Goal: Task Accomplishment & Management: Manage account settings

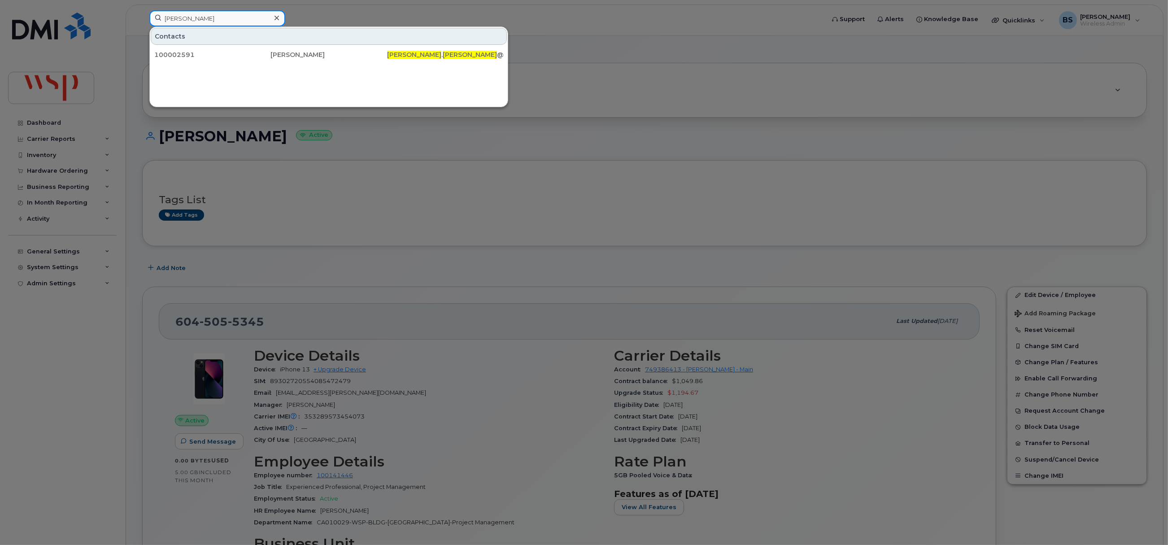
drag, startPoint x: 210, startPoint y: 22, endPoint x: 139, endPoint y: 22, distance: 71.3
click at [142, 22] on div "[PERSON_NAME] Contacts 100002591 [PERSON_NAME] [PERSON_NAME] . [PERSON_NAME] @[…" at bounding box center [484, 20] width 684 height 20
paste input "[PHONE_NUMBER]"
type input "[PHONE_NUMBER]"
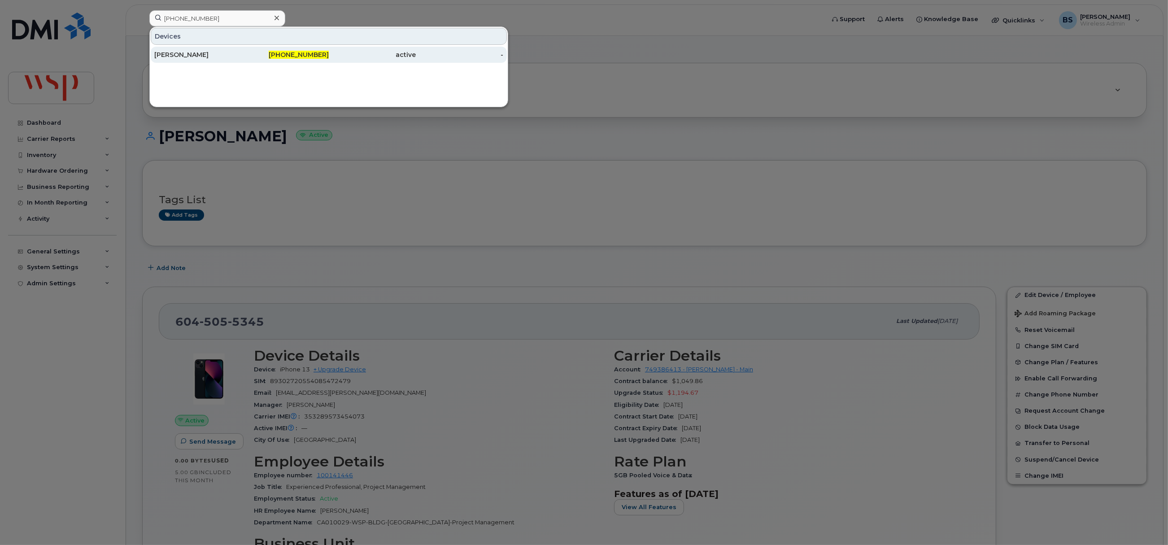
click at [193, 51] on div "[PERSON_NAME]" at bounding box center [198, 55] width 88 height 16
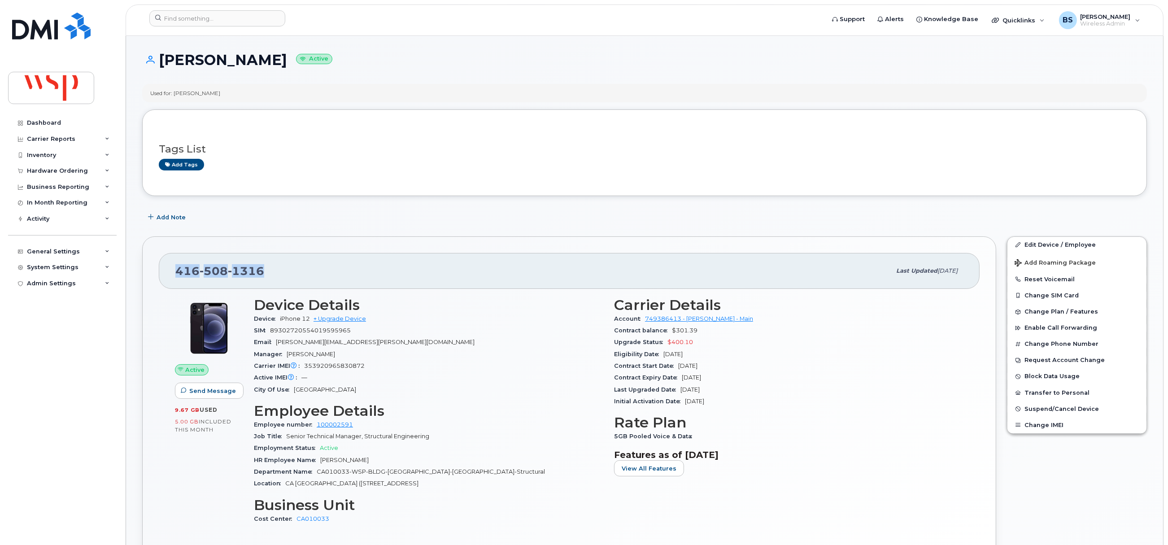
drag, startPoint x: 237, startPoint y: 269, endPoint x: 166, endPoint y: 274, distance: 71.9
click at [167, 277] on div "416 508 1316 Last updated Aug 29, 2025" at bounding box center [569, 271] width 821 height 36
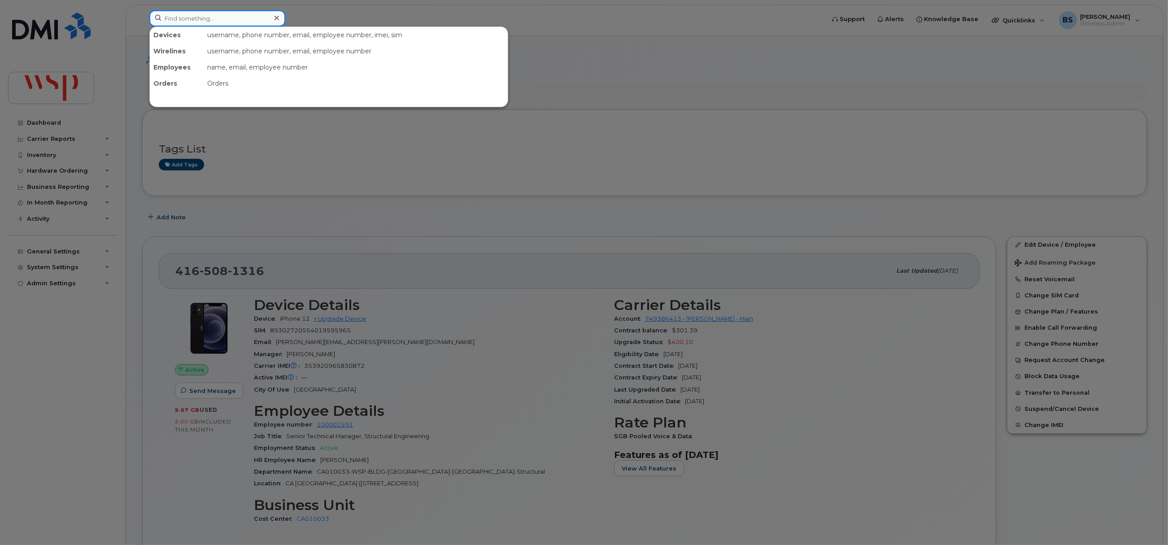
click at [215, 20] on input at bounding box center [217, 18] width 136 height 16
paste input "100147368"
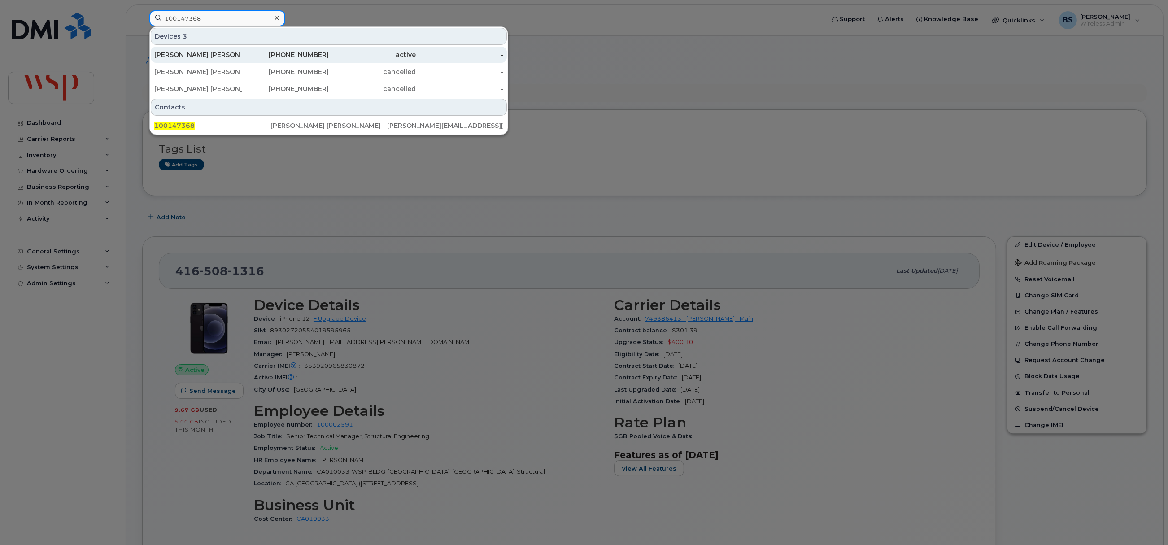
type input "100147368"
click at [174, 50] on div "JULIANNA KUHL DELUCE" at bounding box center [198, 55] width 88 height 16
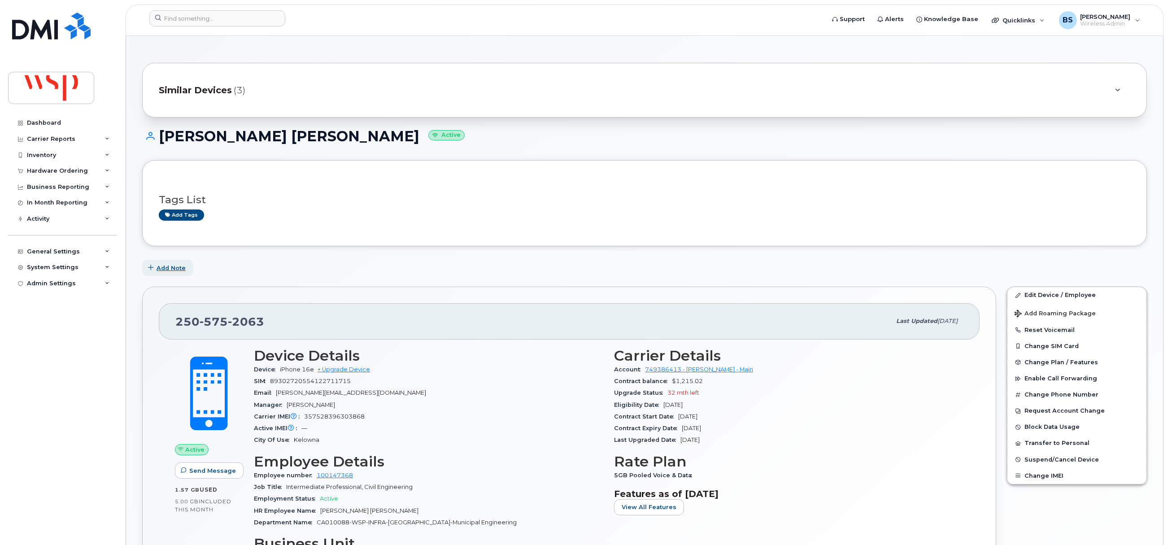
click at [165, 265] on span "Add Note" at bounding box center [171, 268] width 29 height 9
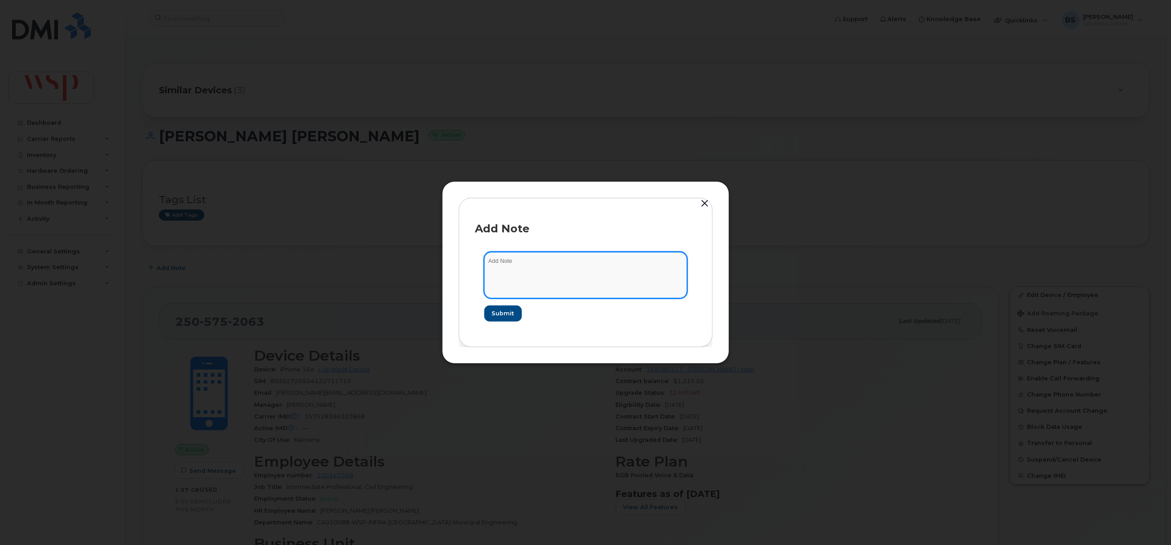
click at [539, 280] on textarea at bounding box center [585, 275] width 203 height 46
paste textarea "Please note effective November 24, 2025, Julianna Kuhl Deluce # 100147368 , wil…"
click at [521, 262] on textarea "Please note effective November 24, 2025, Julianna Kuhl Deluce # 100147368 , wil…" at bounding box center [585, 275] width 203 height 46
type textarea "Please note effective November 24, 2025, Julianna Kuhl Deluce # 100147368 , wil…"
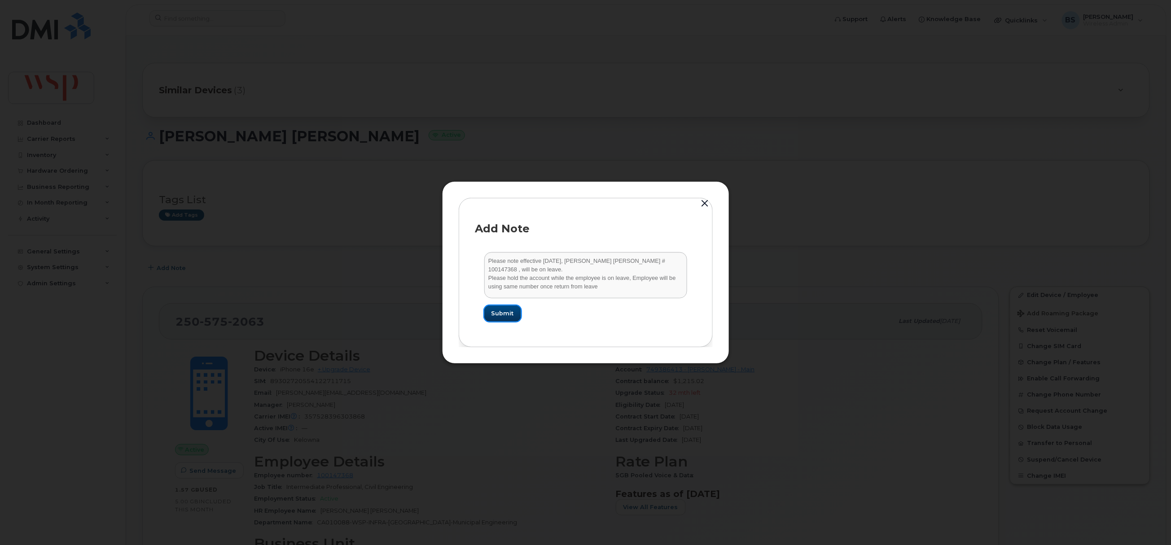
click at [504, 313] on span "Submit" at bounding box center [502, 313] width 22 height 9
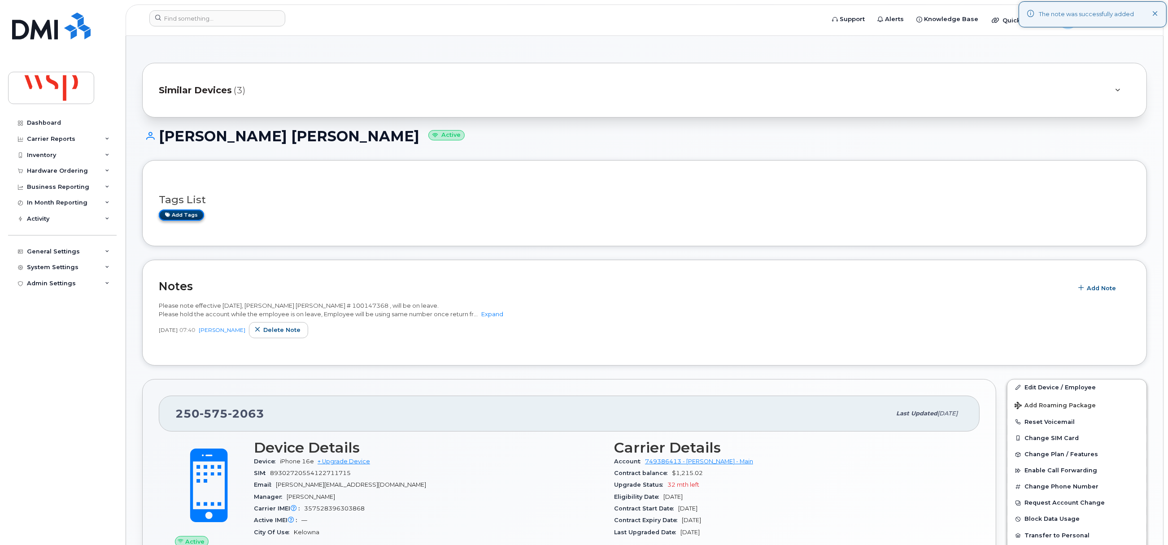
click at [193, 213] on link "Add tags" at bounding box center [181, 215] width 45 height 11
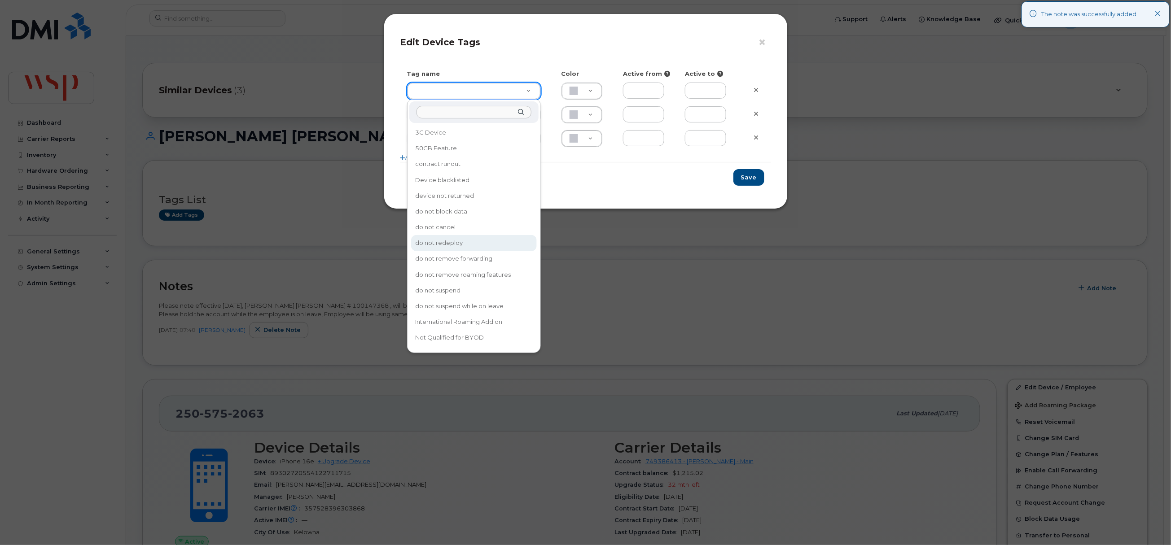
type input "do not redeploy"
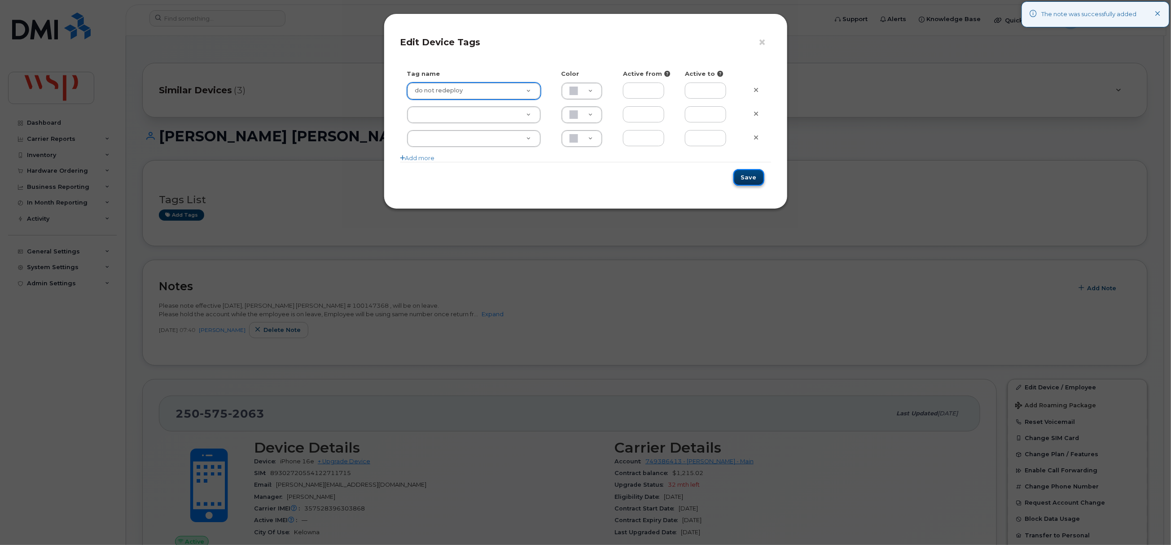
click at [750, 175] on button "Save" at bounding box center [748, 177] width 31 height 17
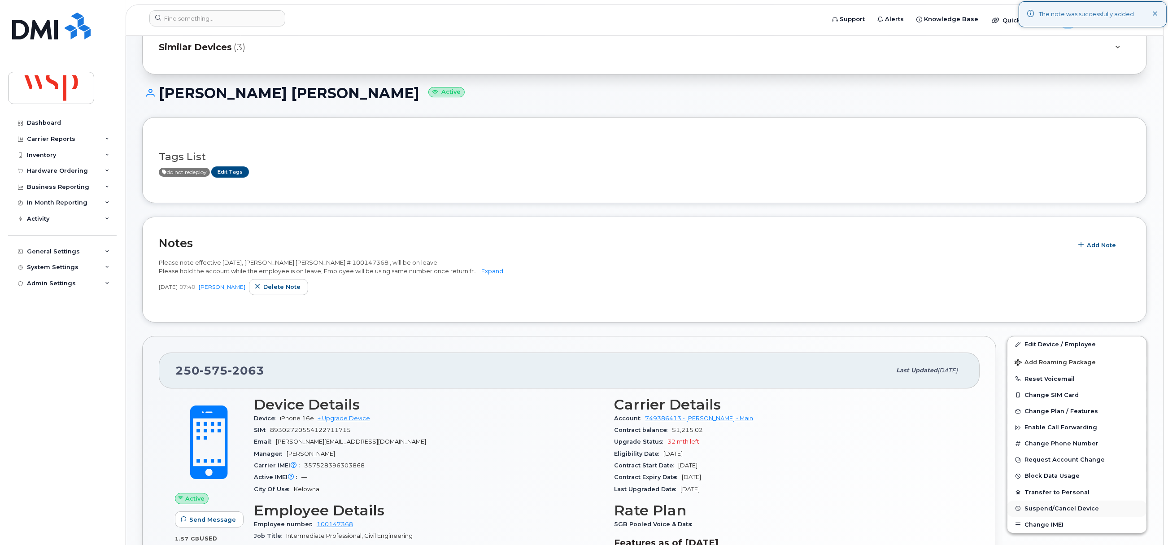
scroll to position [67, 0]
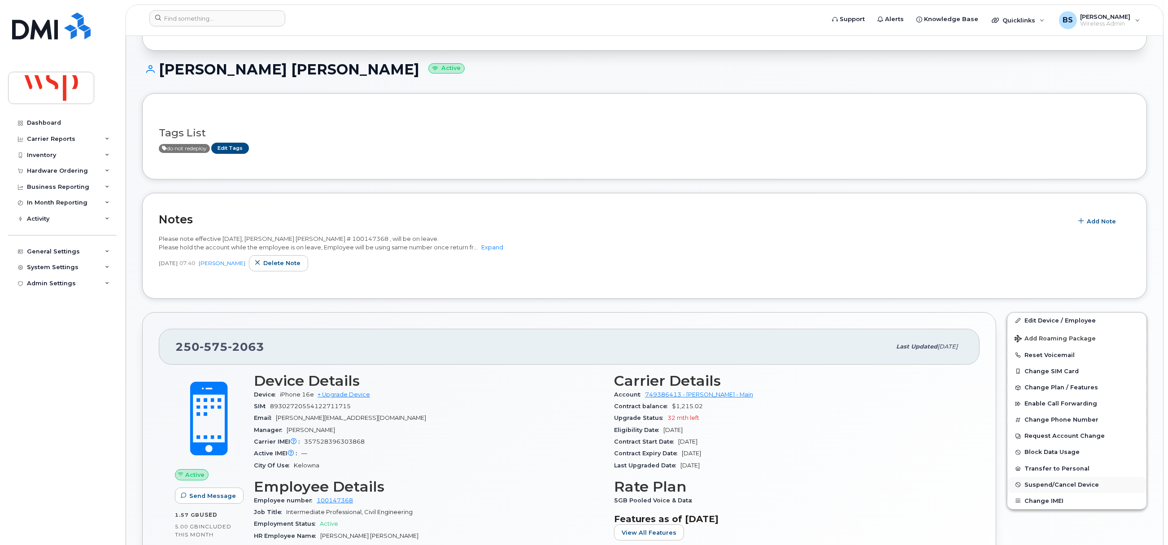
click at [1041, 486] on span "Suspend/Cancel Device" at bounding box center [1062, 484] width 74 height 7
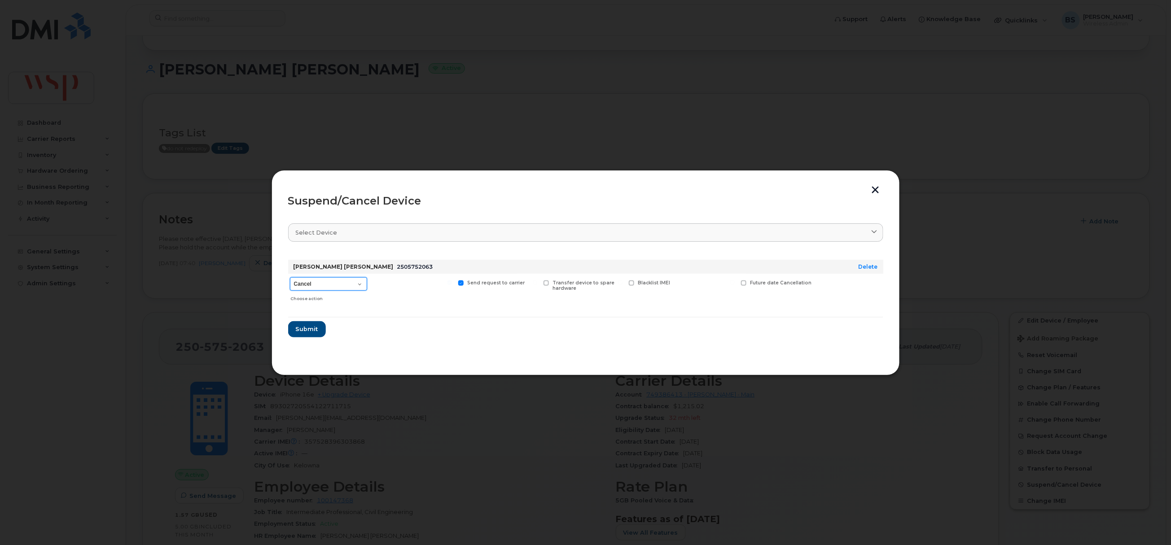
click at [312, 284] on select "Cancel Suspend - Reduced Rate Suspend - Full Rate Suspend - Lost Device/Stolen …" at bounding box center [328, 283] width 77 height 13
select select "[object Object]"
click at [290, 278] on select "Cancel Suspend - Reduced Rate Suspend - Full Rate Suspend - Lost Device/Stolen …" at bounding box center [328, 283] width 77 height 13
click at [782, 284] on span "Future suspend date" at bounding box center [776, 283] width 52 height 6
click at [735, 284] on input "Future suspend date" at bounding box center [732, 282] width 4 height 4
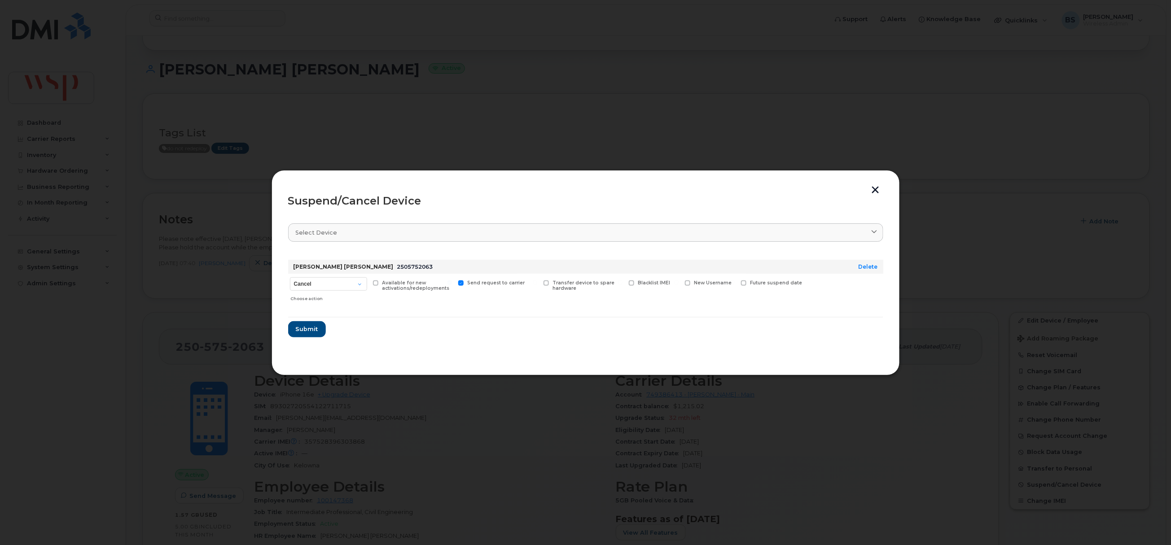
checkbox input "true"
click at [802, 298] on input "date" at bounding box center [777, 297] width 73 height 16
click at [803, 298] on input "2025-11-25" at bounding box center [777, 297] width 73 height 16
type input "2025-11-24"
click at [302, 329] on span "Submit" at bounding box center [306, 332] width 22 height 9
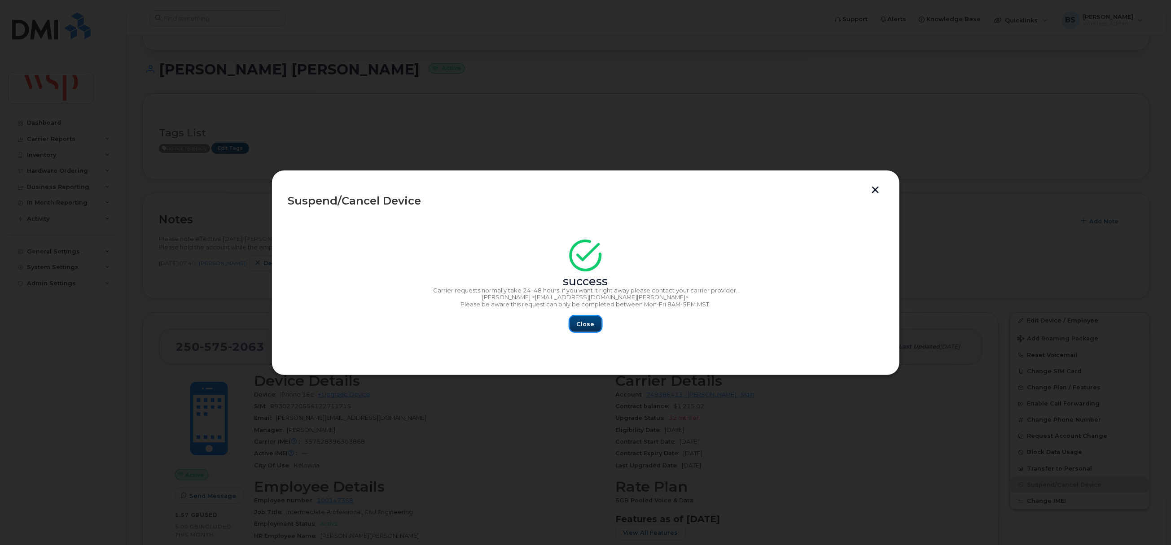
click at [584, 324] on span "Close" at bounding box center [586, 324] width 18 height 9
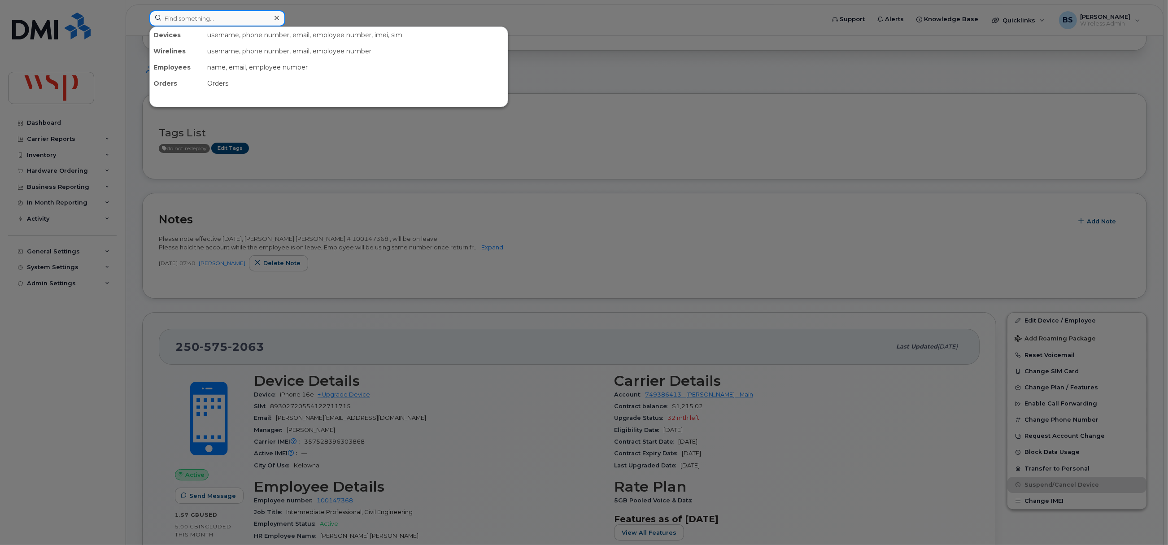
click at [212, 22] on input at bounding box center [217, 18] width 136 height 16
paste input "353625280292514"
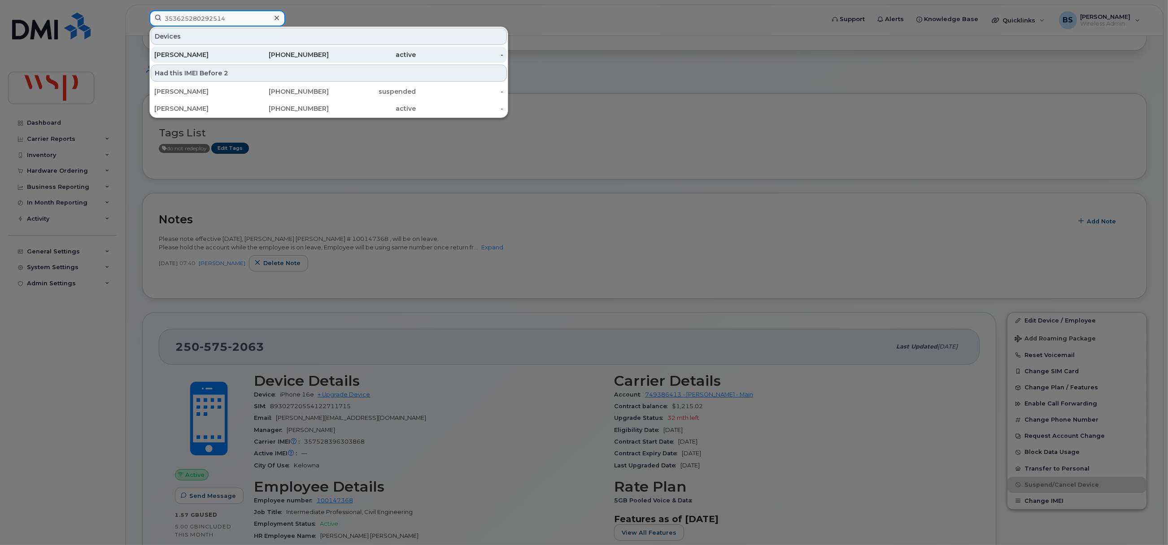
type input "353625280292514"
drag, startPoint x: 193, startPoint y: 54, endPoint x: 284, endPoint y: 64, distance: 91.6
click at [194, 54] on div "ALEXANDER MCKENNEY" at bounding box center [198, 54] width 88 height 9
